Goal: Task Accomplishment & Management: Manage account settings

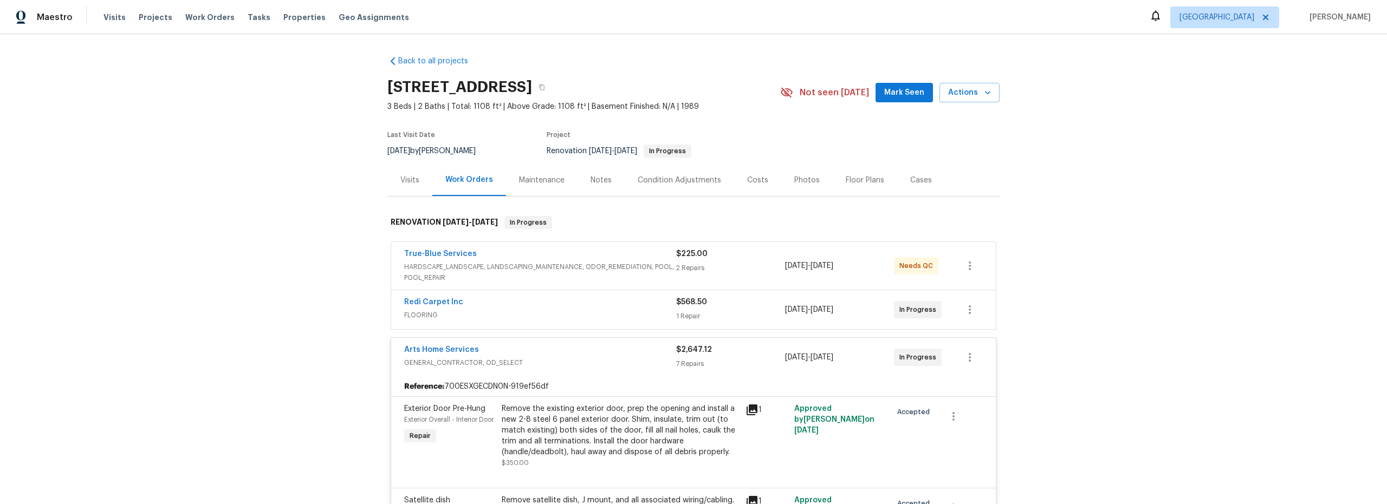
scroll to position [6, 0]
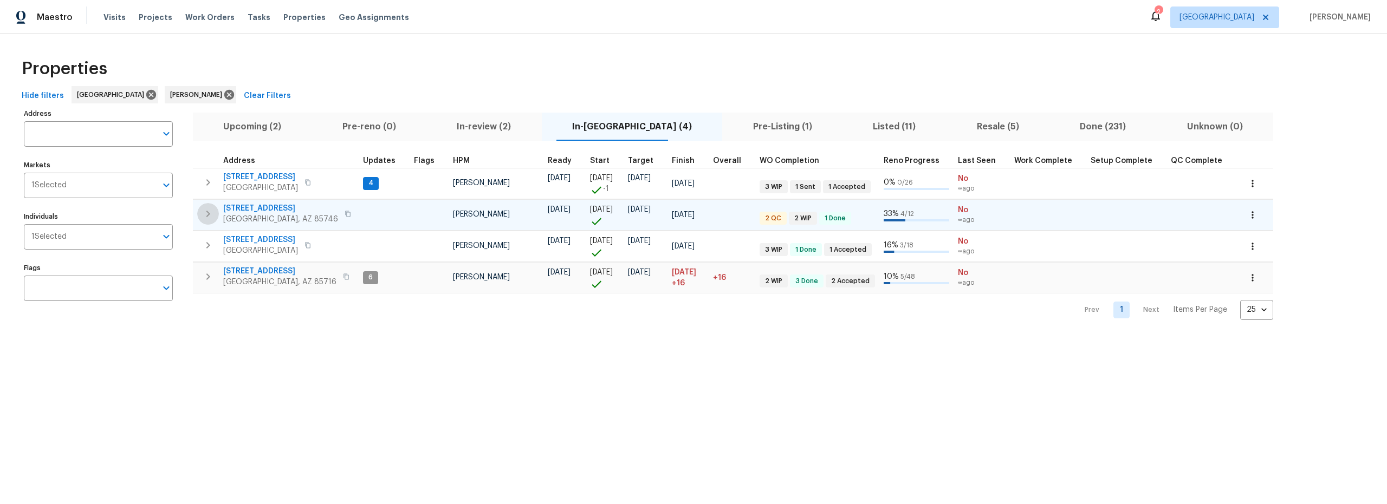
click at [208, 214] on icon "button" at bounding box center [208, 214] width 4 height 7
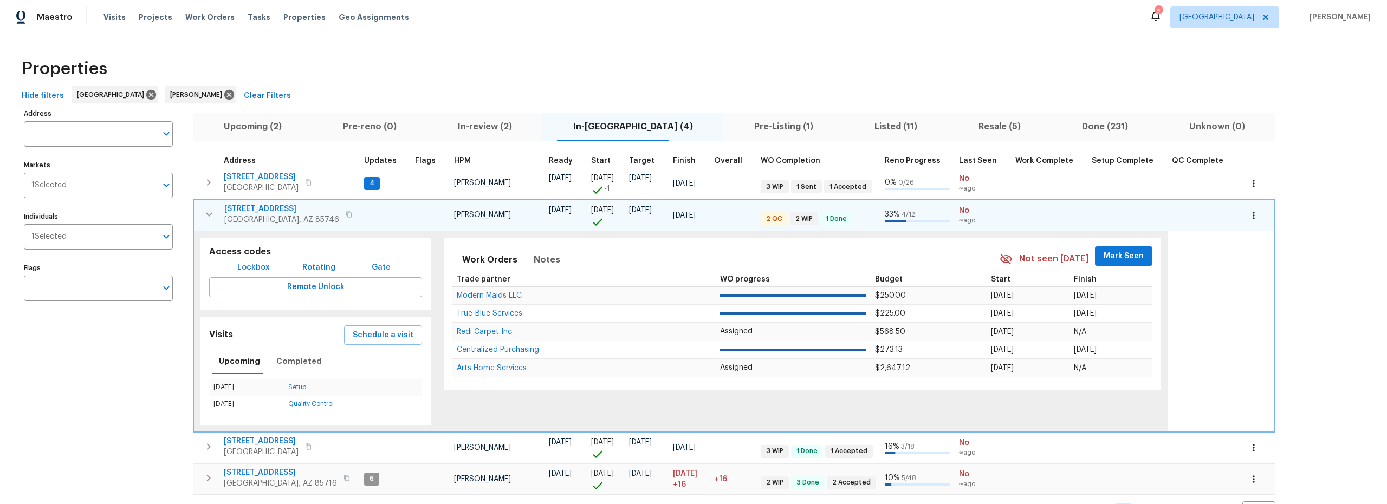
click at [264, 207] on span "7349 S Avenida Perlina" at bounding box center [281, 209] width 115 height 11
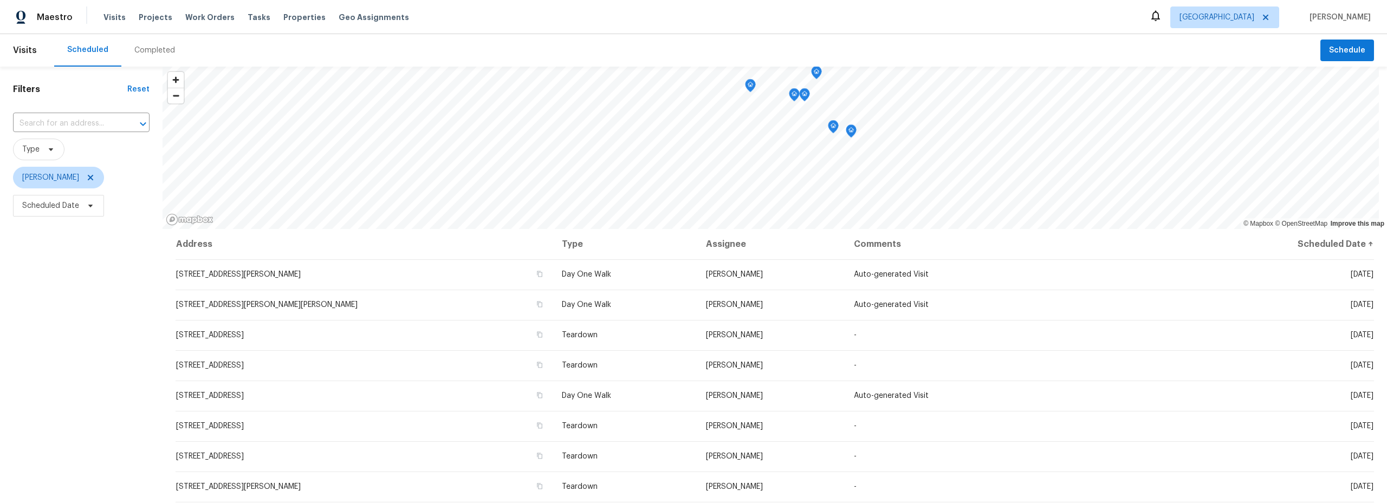
scroll to position [137, 0]
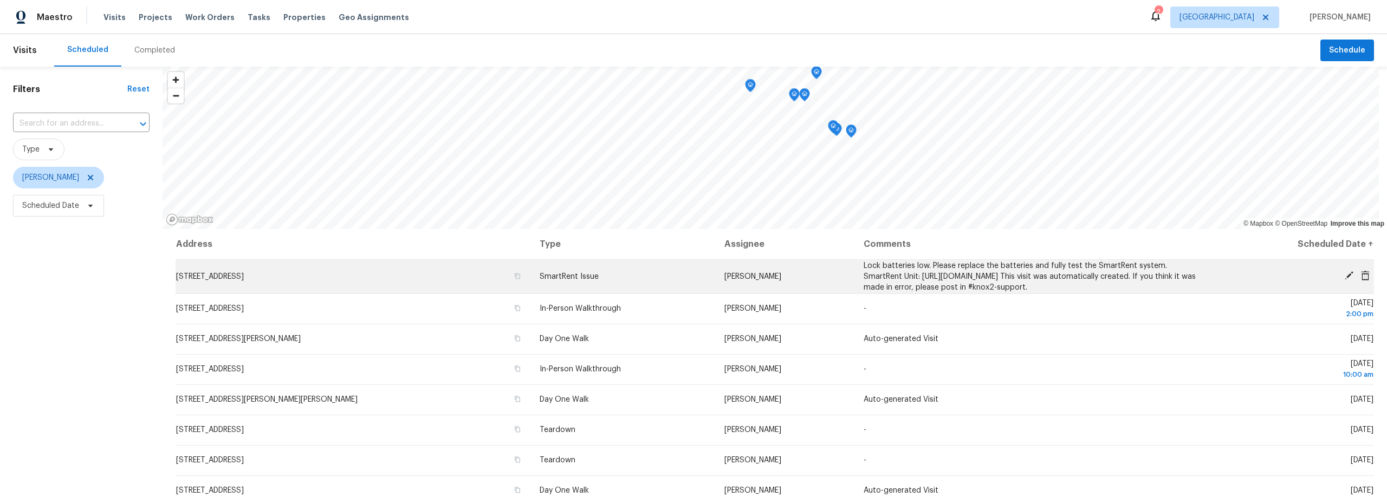
click at [1345, 276] on icon at bounding box center [1349, 275] width 9 height 9
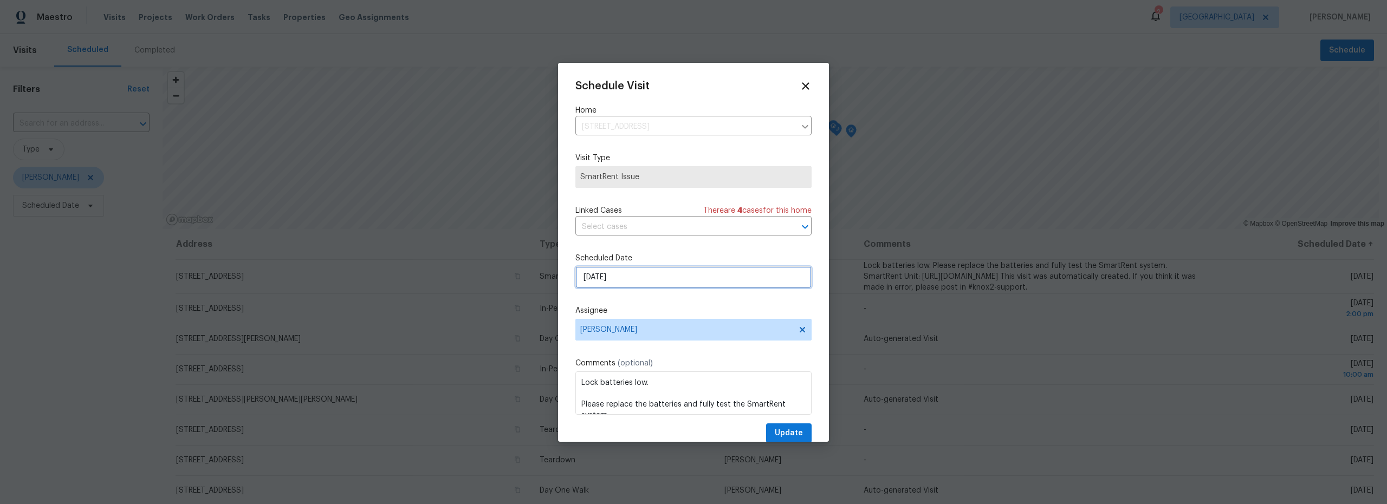
click at [636, 276] on input "9/7/2025" at bounding box center [693, 278] width 236 height 22
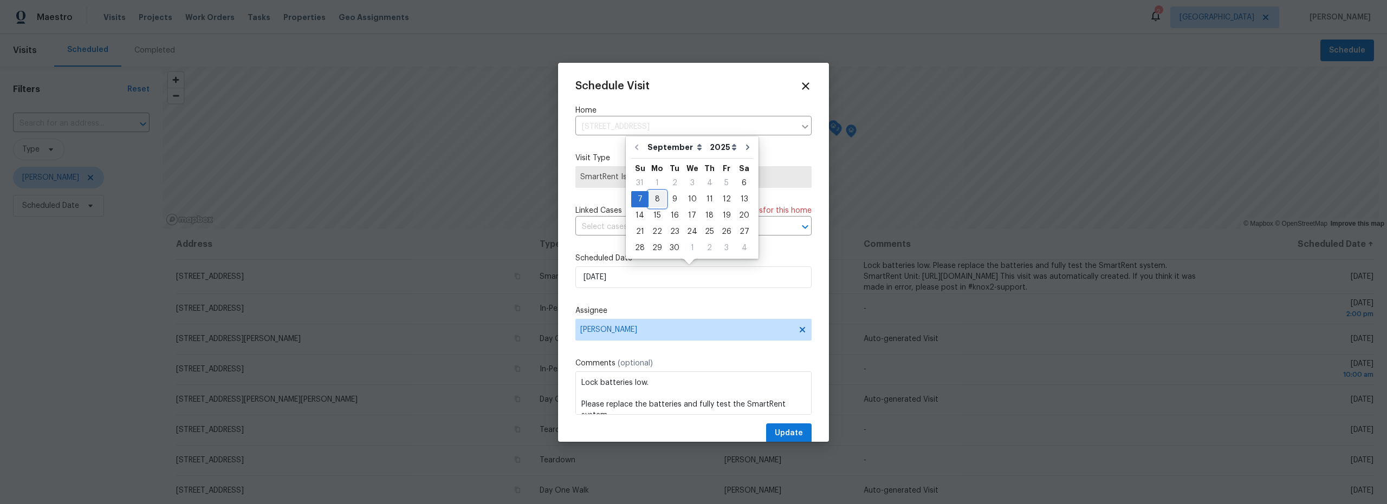
click at [658, 202] on div "8" at bounding box center [657, 199] width 17 height 15
type input "9/8/2025"
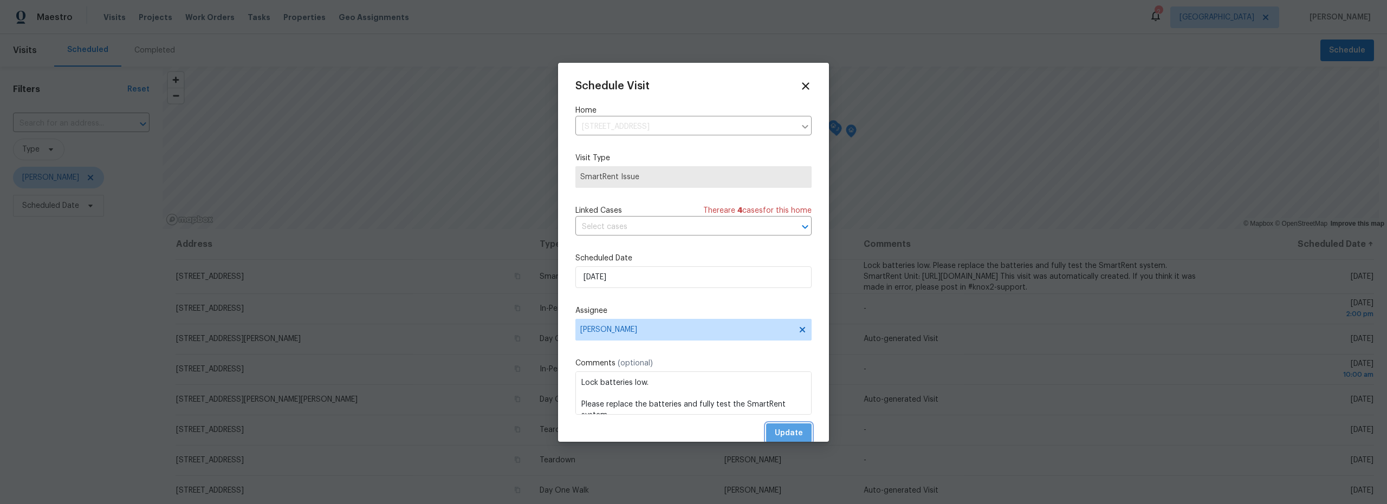
click at [776, 429] on span "Update" at bounding box center [789, 434] width 28 height 14
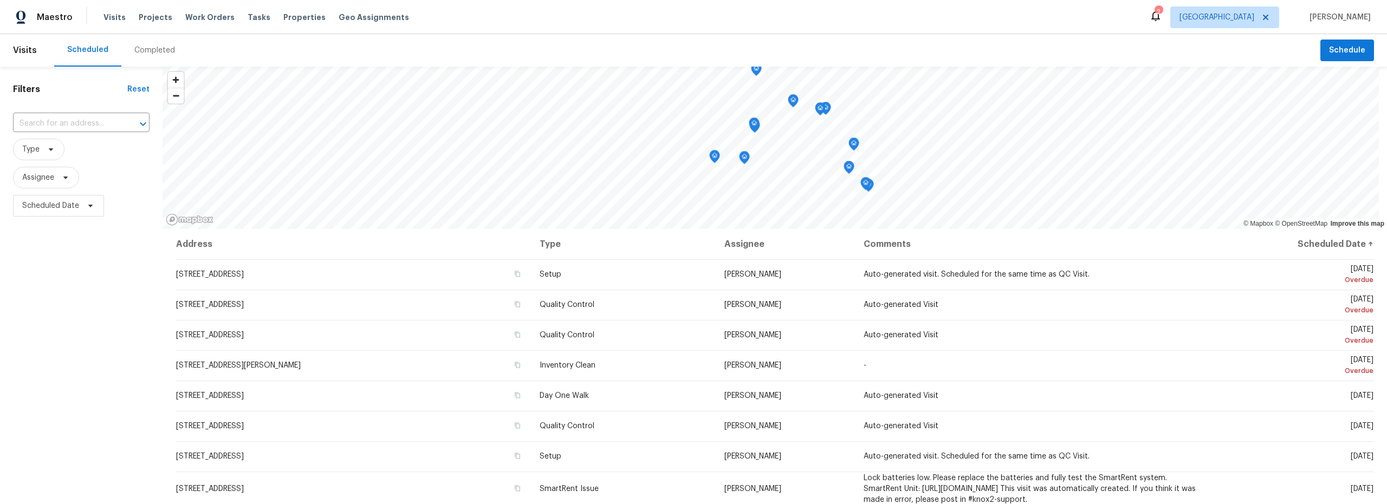
click at [161, 55] on div "Completed" at bounding box center [154, 50] width 41 height 11
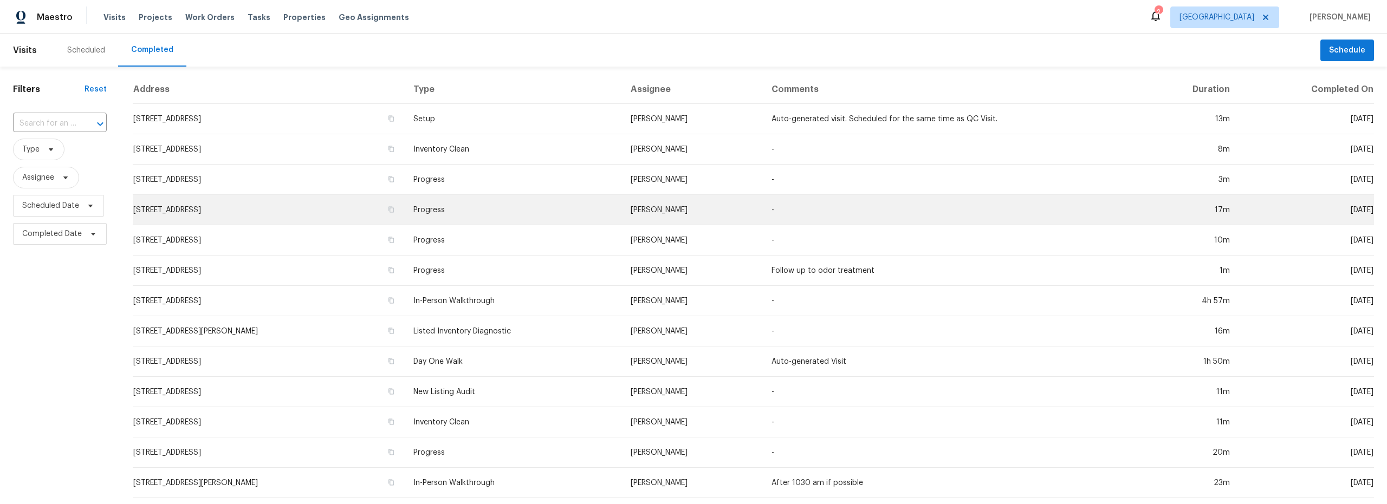
click at [371, 216] on td "6457 W Smoky Falls Way, Tucson, AZ 85757" at bounding box center [269, 210] width 272 height 30
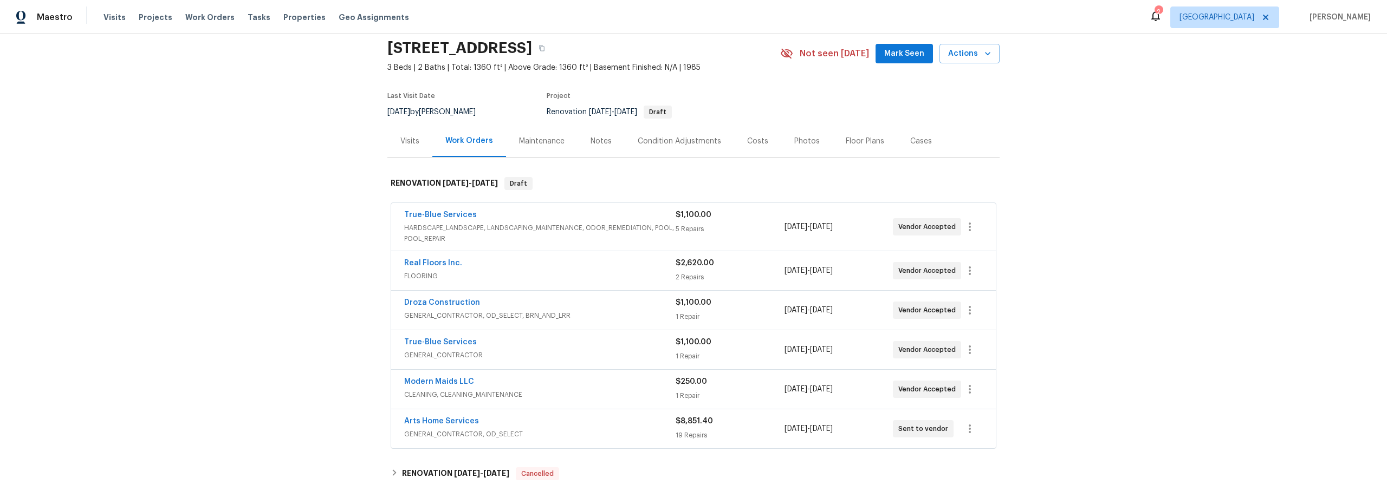
scroll to position [38, 0]
